Goal: Register for event/course

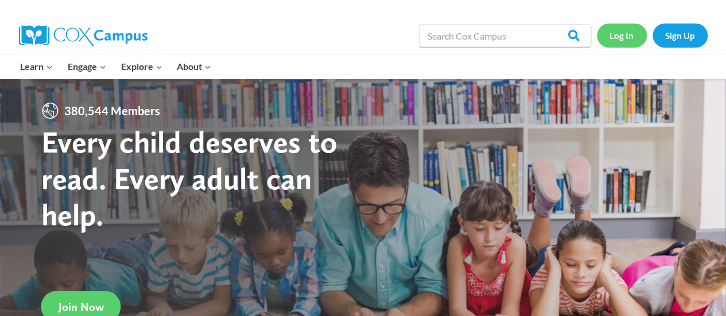
click at [613, 42] on link "Log In" at bounding box center [621, 36] width 50 height 24
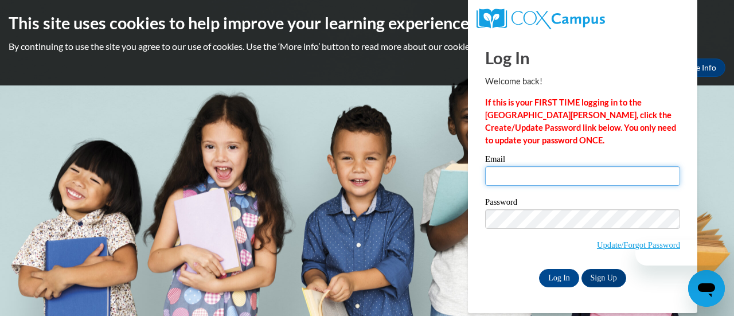
click at [527, 177] on input "Email" at bounding box center [582, 176] width 195 height 20
type input "[PERSON_NAME][EMAIL_ADDRESS][PERSON_NAME][DOMAIN_NAME]"
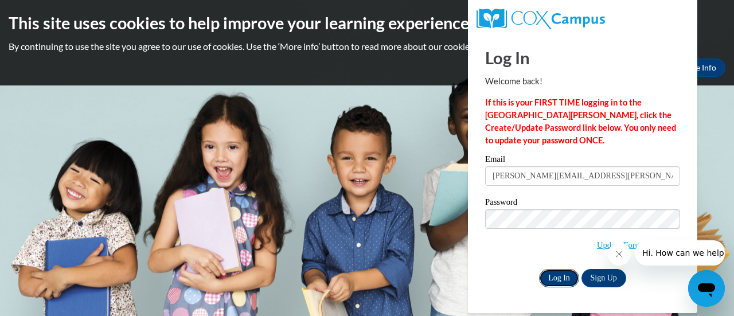
click at [560, 270] on input "Log In" at bounding box center [559, 278] width 40 height 18
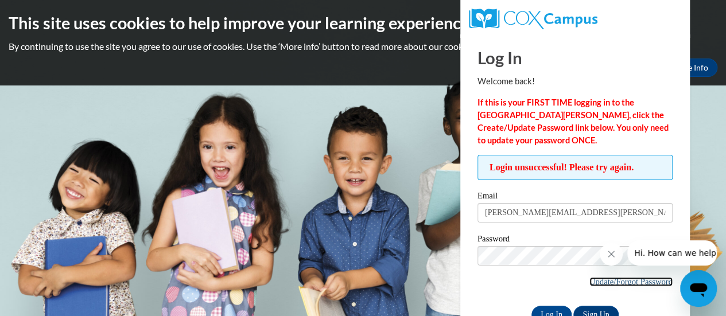
click at [607, 279] on link "Update/Forgot Password" at bounding box center [630, 281] width 83 height 9
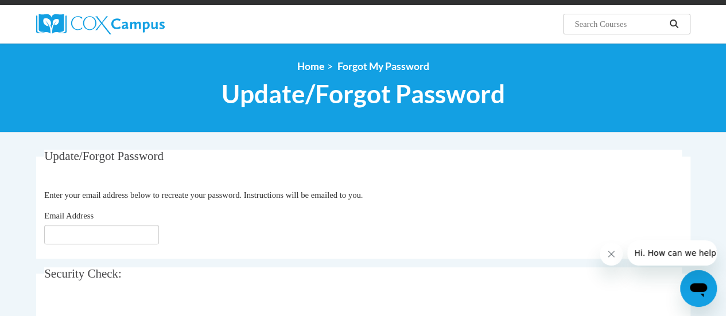
scroll to position [101, 0]
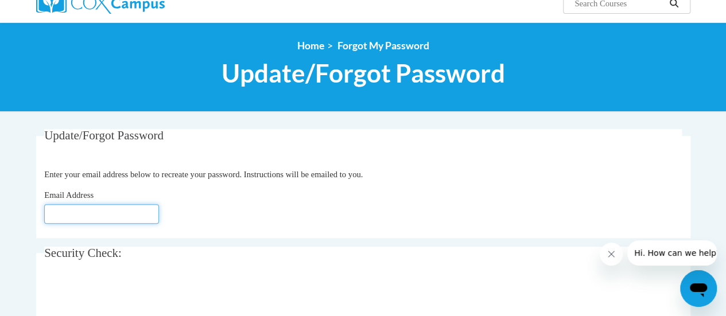
click at [138, 215] on input "Email Address" at bounding box center [101, 214] width 115 height 20
type input "vanessa.perez@rusd.org"
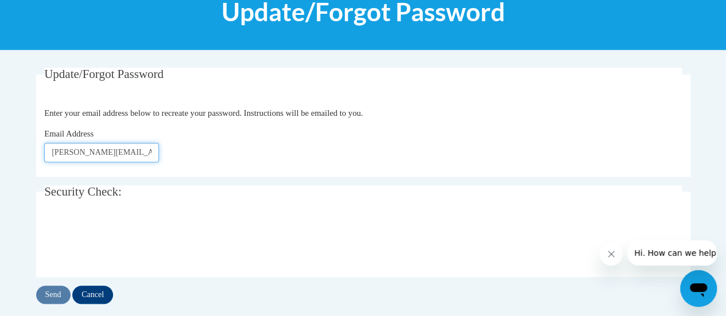
scroll to position [184, 0]
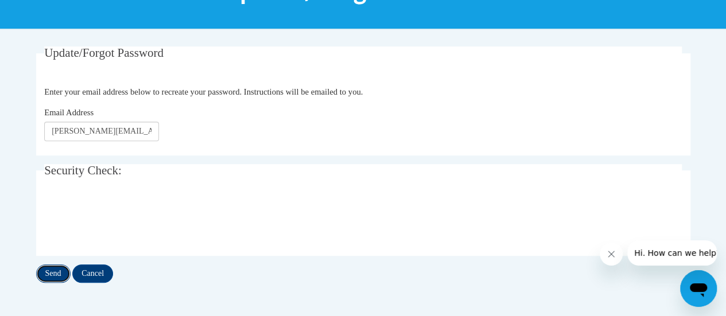
click at [48, 279] on input "Send" at bounding box center [53, 273] width 34 height 18
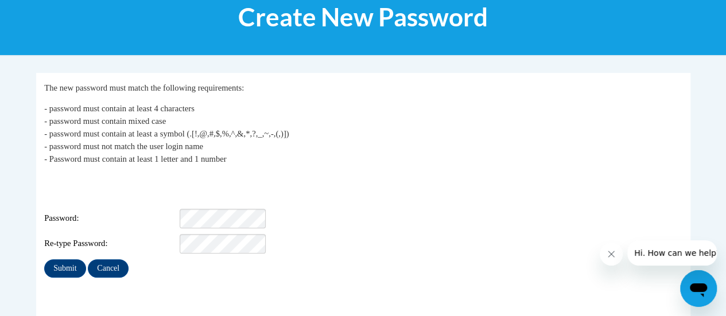
scroll to position [165, 0]
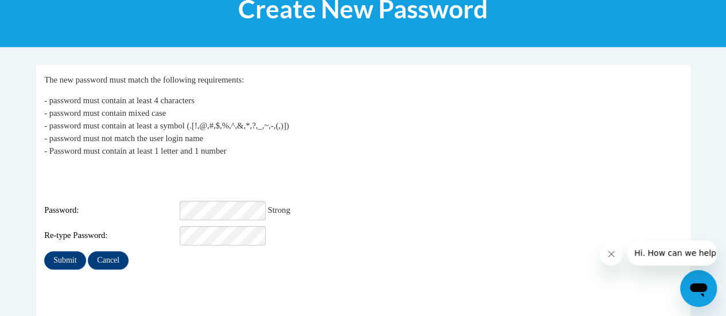
click at [446, 158] on div "My Password The new password must match the following requirements: - password …" at bounding box center [362, 171] width 637 height 197
click at [44, 251] on input "Submit" at bounding box center [64, 260] width 41 height 18
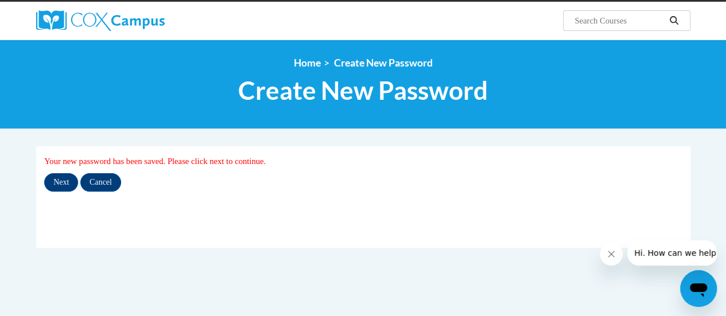
scroll to position [85, 0]
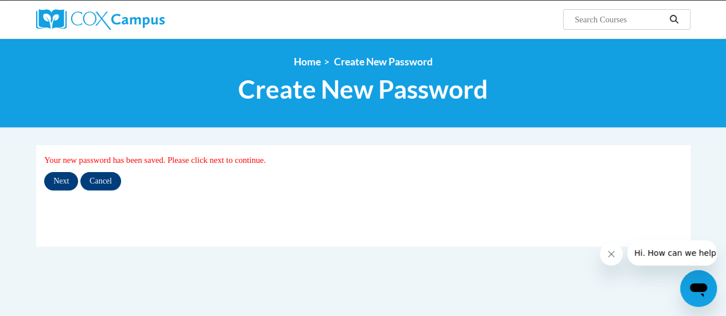
click at [59, 182] on input "Next" at bounding box center [61, 181] width 34 height 18
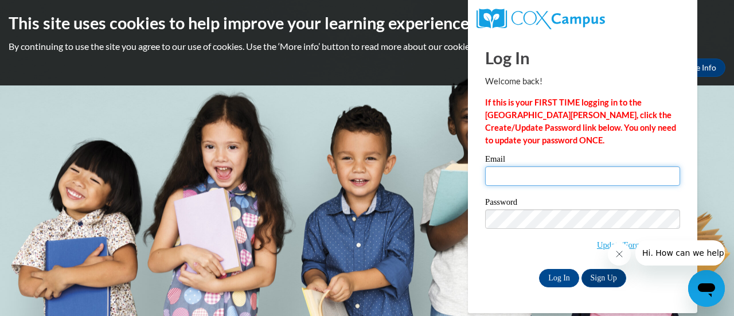
type input "[PERSON_NAME][EMAIL_ADDRESS][PERSON_NAME][DOMAIN_NAME]"
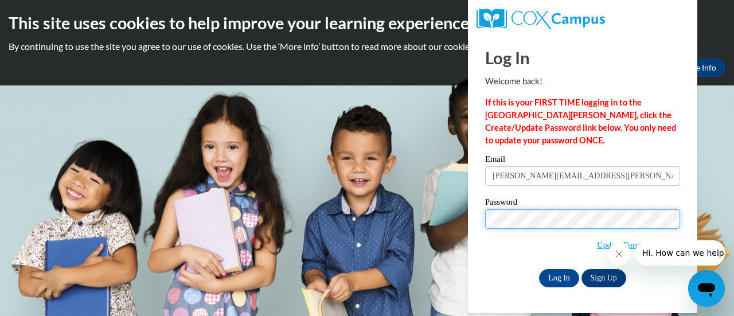
click at [539, 269] on input "Log In" at bounding box center [559, 278] width 40 height 18
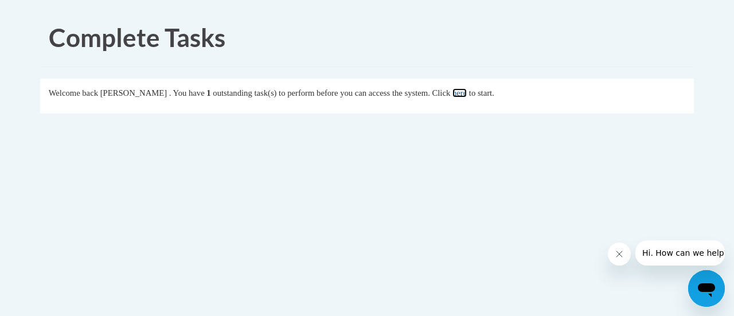
click at [467, 88] on link "here" at bounding box center [460, 92] width 14 height 9
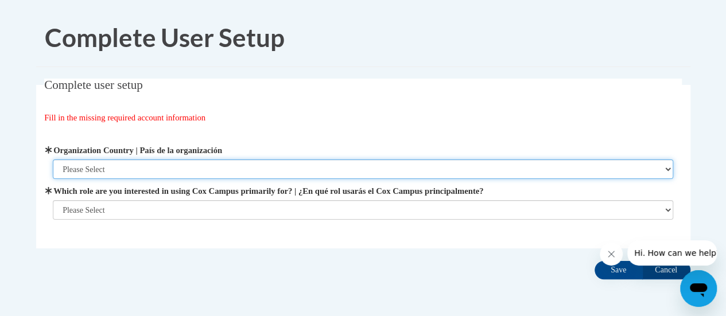
click at [154, 166] on select "Please Select United States | Estados Unidos Outside of the United States | Fue…" at bounding box center [363, 169] width 620 height 20
select select "ad49bcad-a171-4b2e-b99c-48b446064914"
click at [53, 159] on select "Please Select United States | Estados Unidos Outside of the United States | Fue…" at bounding box center [363, 169] width 620 height 20
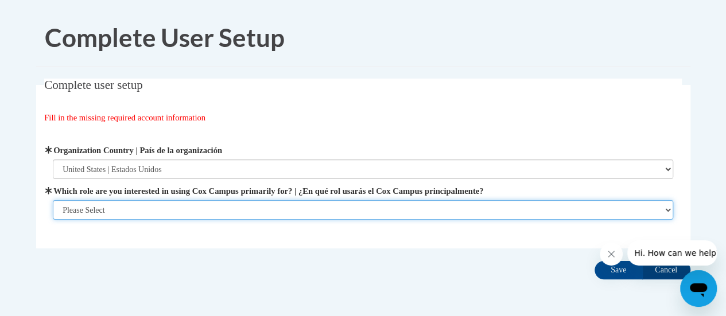
click at [143, 210] on select "Please Select College/University | Colegio/Universidad Community/Nonprofit Part…" at bounding box center [363, 210] width 620 height 20
select select "fbf2d438-af2f-41f8-98f1-81c410e29de3"
click at [53, 220] on select "Please Select College/University | Colegio/Universidad Community/Nonprofit Part…" at bounding box center [363, 210] width 620 height 20
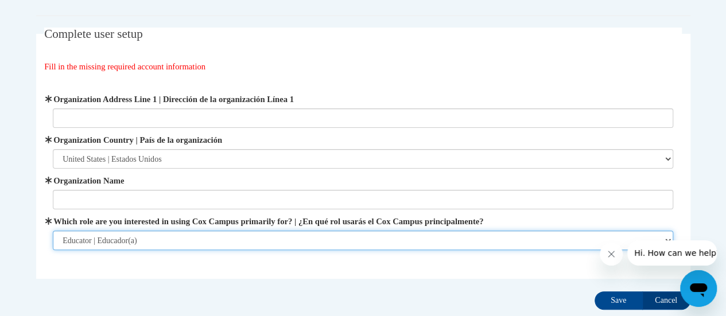
scroll to position [54, 0]
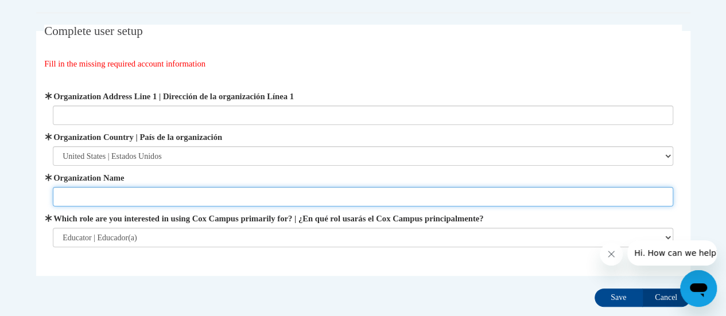
click at [457, 197] on input "Organization Name" at bounding box center [363, 197] width 620 height 20
type input "J"
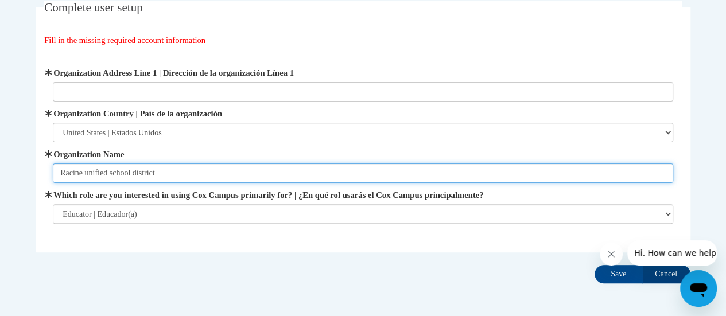
scroll to position [79, 0]
type input "Racine unified school district"
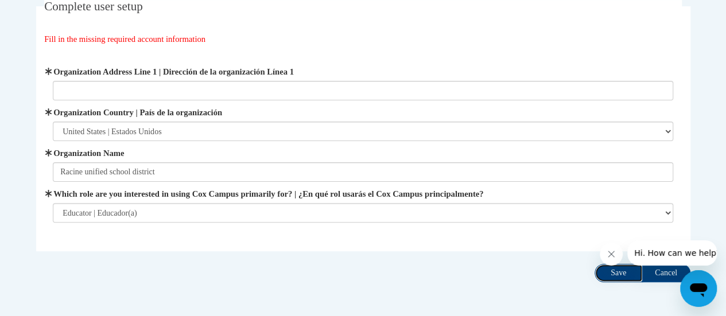
click at [618, 275] on input "Save" at bounding box center [618, 273] width 48 height 18
click at [102, 78] on span "Organization Address Line 1 | Dirección de la organización Línea 1" at bounding box center [363, 82] width 620 height 35
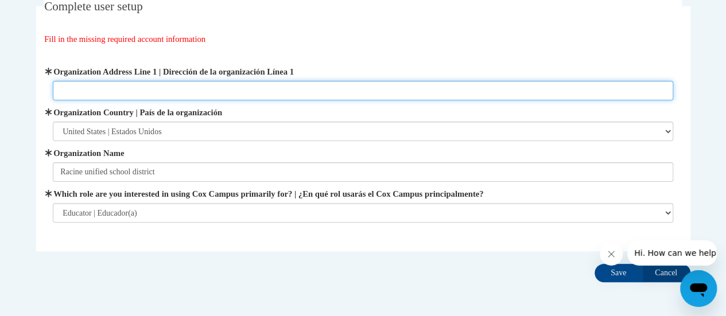
click at [84, 92] on input "Organization Address Line 1 | Dirección de la organización Línea 1" at bounding box center [363, 91] width 620 height 20
paste input "3109 Mt Pleasant St"
type input "3109 Mt Pleasant St Racine, WI"
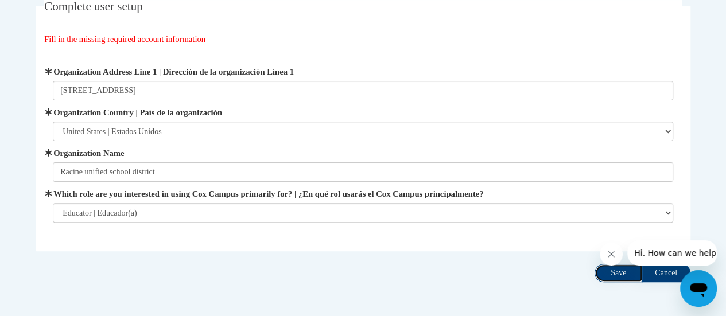
click at [618, 272] on input "Save" at bounding box center [618, 273] width 48 height 18
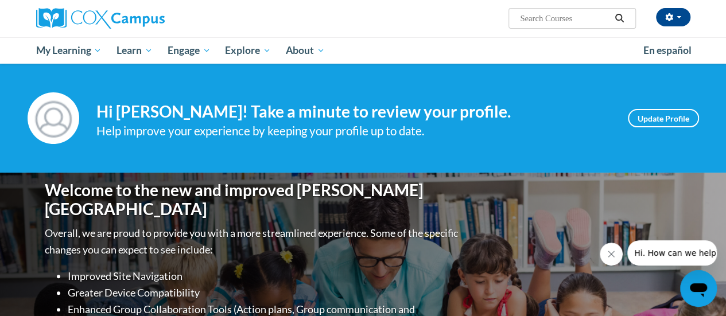
scroll to position [85, 0]
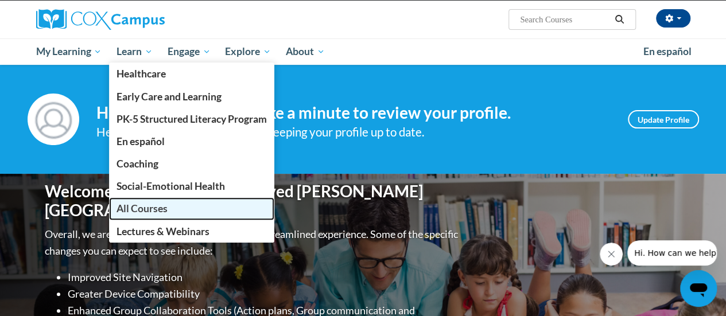
click at [162, 204] on span "All Courses" at bounding box center [141, 208] width 51 height 12
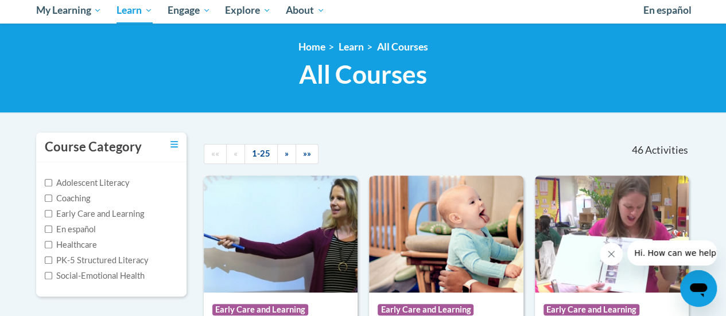
scroll to position [141, 0]
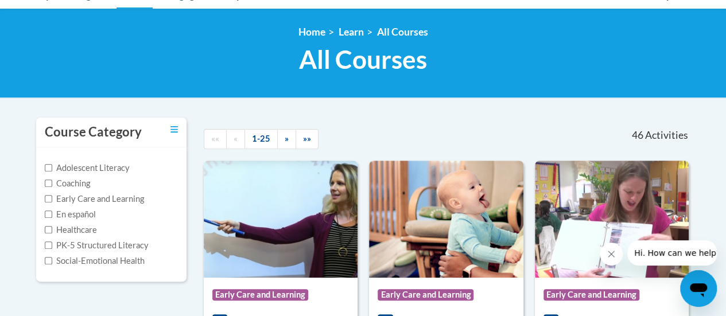
click at [49, 240] on label "PK-5 Structured Literacy" at bounding box center [97, 245] width 104 height 13
click at [49, 241] on input "PK-5 Structured Literacy" at bounding box center [48, 244] width 7 height 7
checkbox input "true"
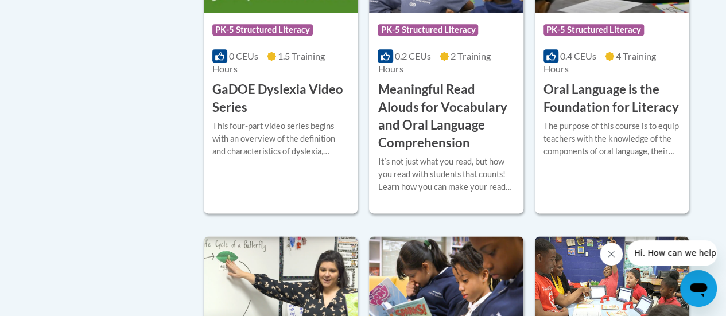
scroll to position [0, 0]
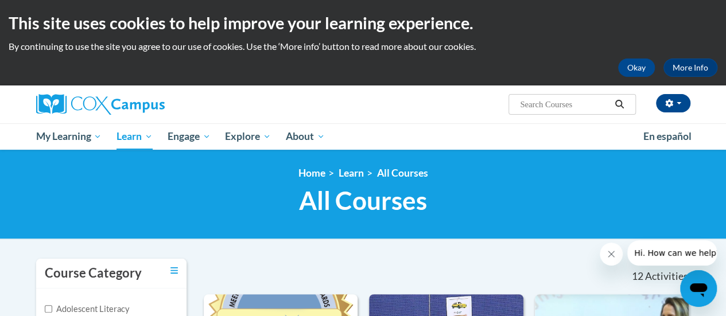
click at [575, 109] on input "Search..." at bounding box center [564, 105] width 92 height 14
type input "x"
type input "comprehention"
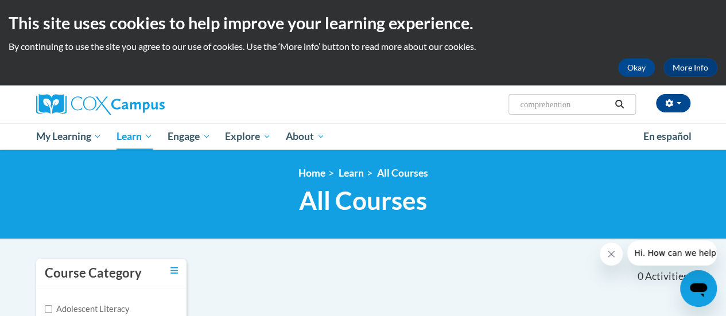
click at [579, 104] on input "comprehention" at bounding box center [564, 105] width 92 height 14
type input "c"
paste input "Reading Comprehension"
type input "Reading Comprehension"
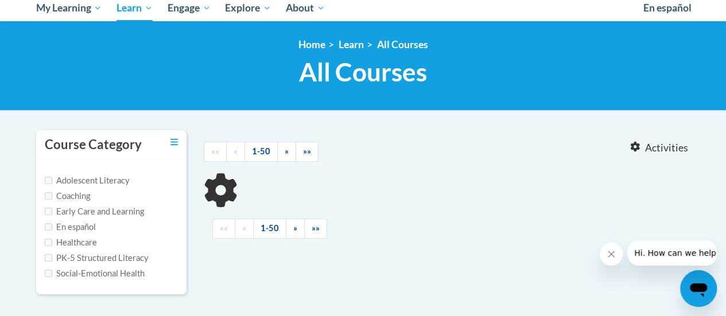
type input "Reading Comprehension"
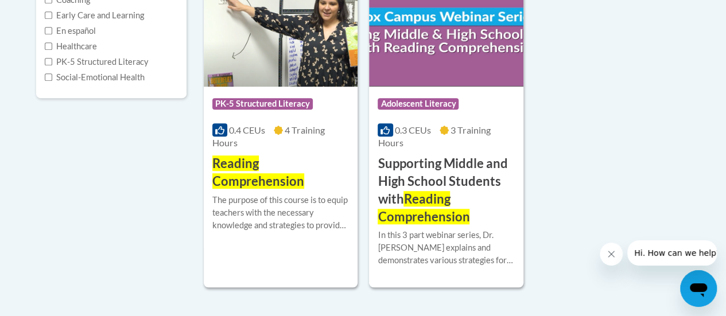
scroll to position [323, 0]
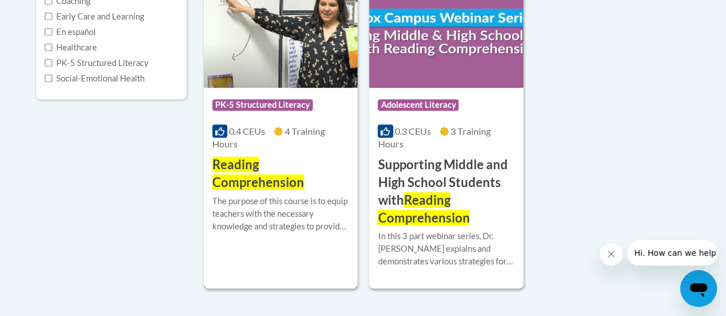
click at [278, 203] on div "The purpose of this course is to equip teachers with the necessary knowledge an…" at bounding box center [280, 214] width 137 height 38
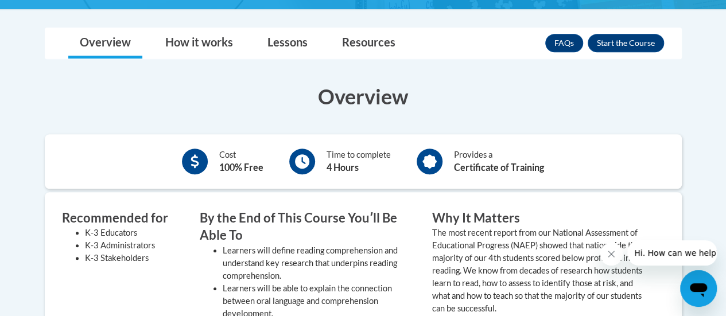
scroll to position [268, 0]
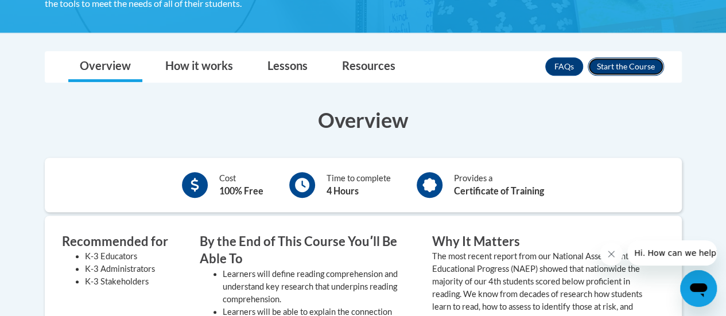
click at [648, 65] on button "Enroll" at bounding box center [625, 66] width 76 height 18
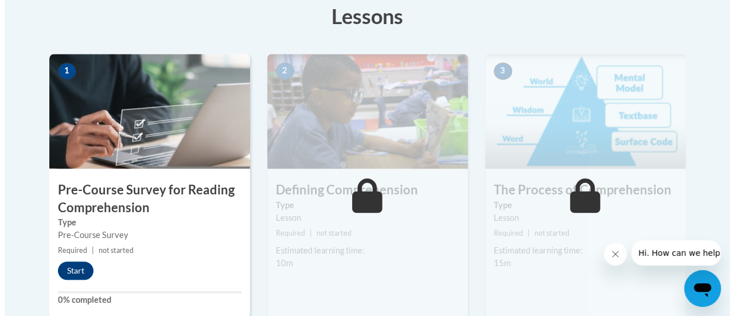
scroll to position [337, 0]
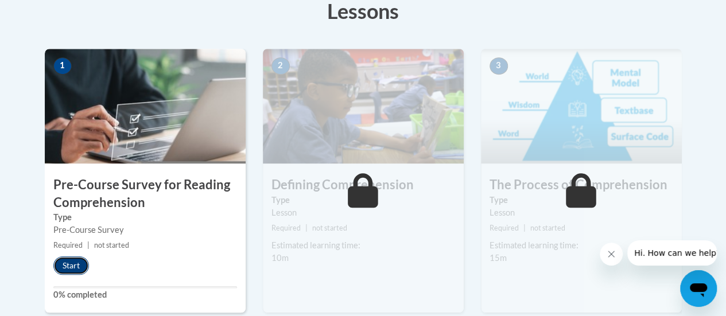
click at [71, 264] on button "Start" at bounding box center [71, 265] width 36 height 18
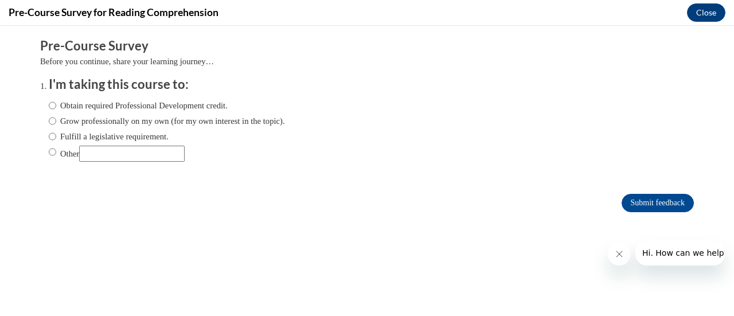
scroll to position [0, 0]
click at [49, 100] on input "Obtain required Professional Development credit." at bounding box center [52, 105] width 7 height 13
radio input "true"
click at [652, 204] on input "Submit feedback" at bounding box center [658, 203] width 72 height 18
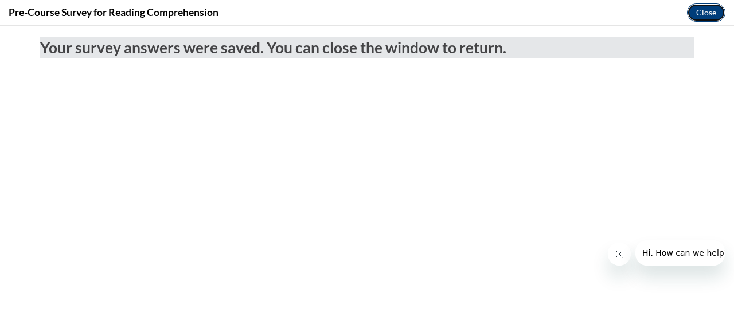
click at [711, 13] on button "Close" at bounding box center [706, 12] width 38 height 18
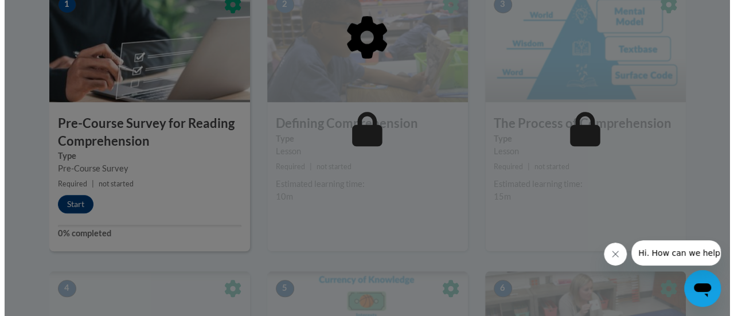
scroll to position [399, 0]
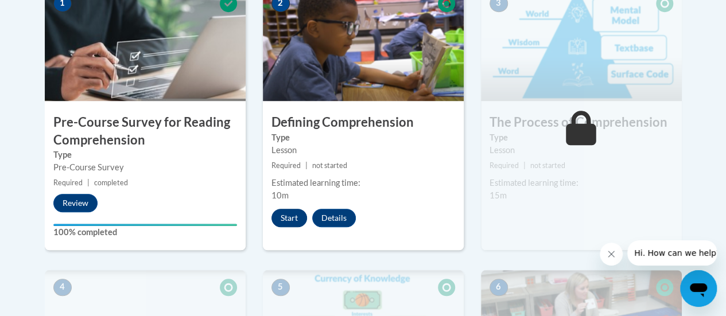
click at [289, 213] on button "Start" at bounding box center [289, 218] width 36 height 18
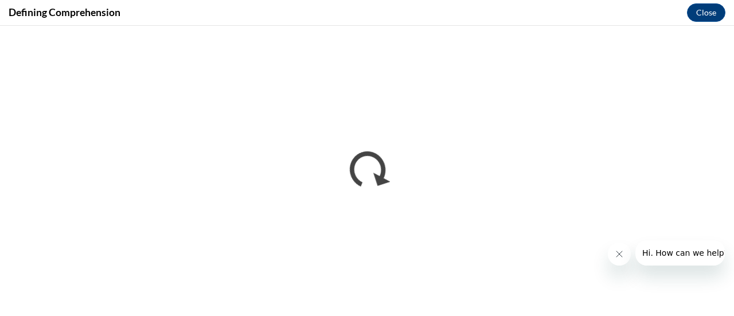
scroll to position [0, 0]
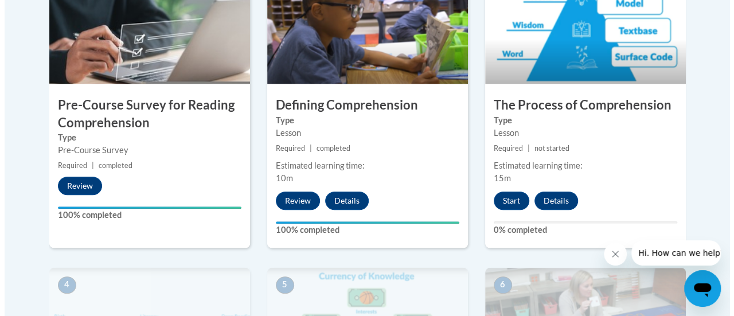
scroll to position [418, 0]
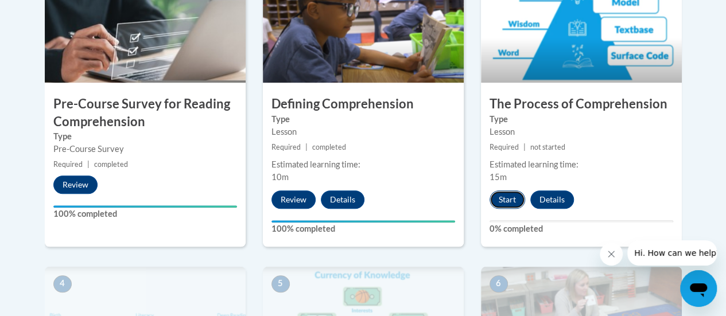
click at [501, 201] on button "Start" at bounding box center [507, 199] width 36 height 18
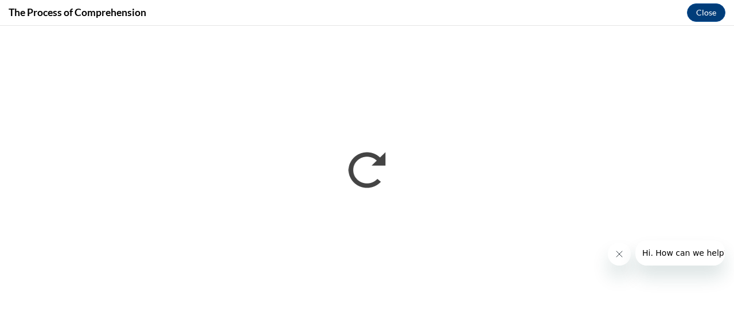
scroll to position [0, 0]
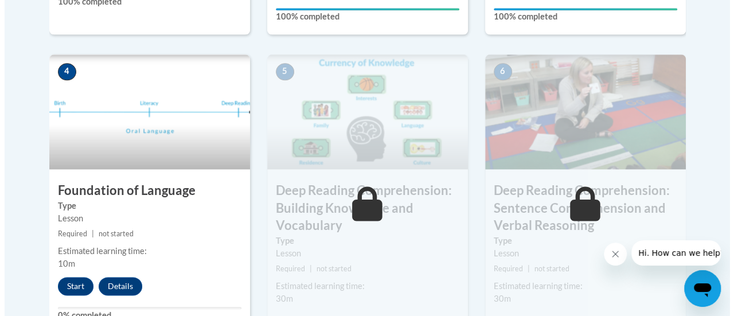
scroll to position [633, 0]
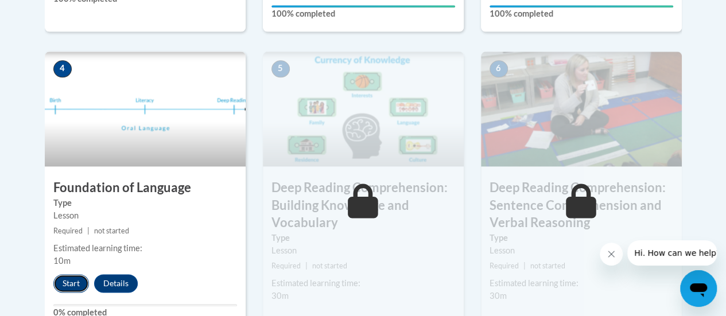
click at [71, 283] on button "Start" at bounding box center [71, 283] width 36 height 18
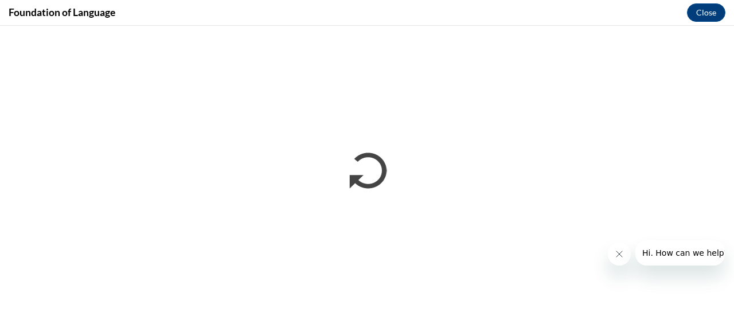
scroll to position [0, 0]
